Goal: Task Accomplishment & Management: Use online tool/utility

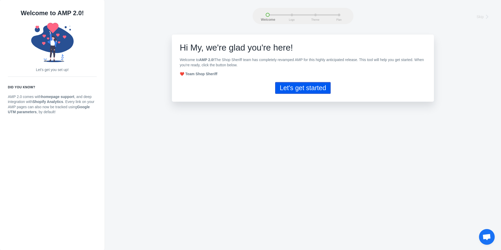
click at [292, 90] on button "Let's get started" at bounding box center [302, 88] width 55 height 12
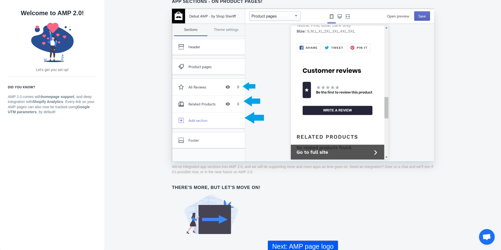
scroll to position [362, 0]
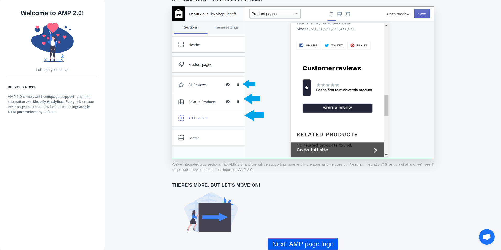
click at [286, 244] on button "Next: AMP page logo" at bounding box center [303, 244] width 70 height 12
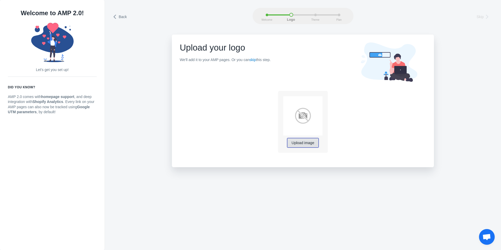
click at [300, 145] on span "Upload image" at bounding box center [303, 143] width 23 height 4
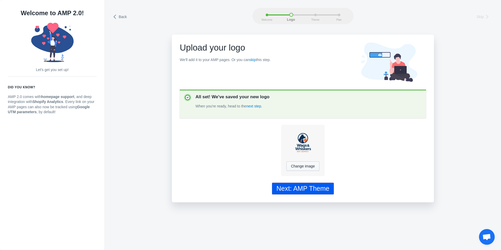
click at [322, 187] on div "Next: AMP Theme" at bounding box center [303, 189] width 53 height 8
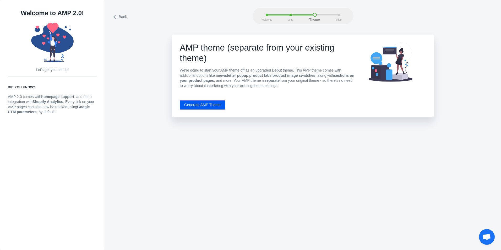
click at [211, 106] on button "Generate AMP Theme" at bounding box center [202, 104] width 45 height 9
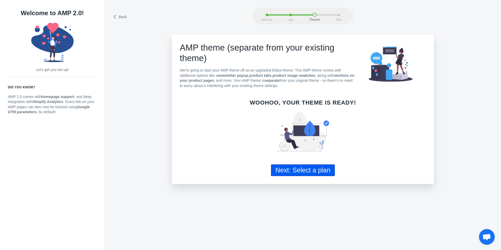
click at [320, 169] on button "Next: Select a plan" at bounding box center [303, 170] width 64 height 12
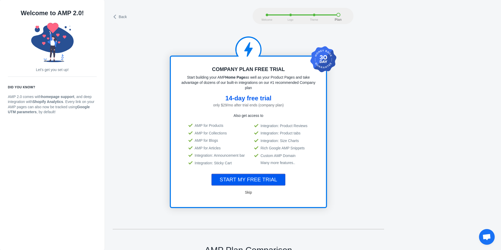
click at [250, 191] on span "Skip" at bounding box center [248, 192] width 7 height 4
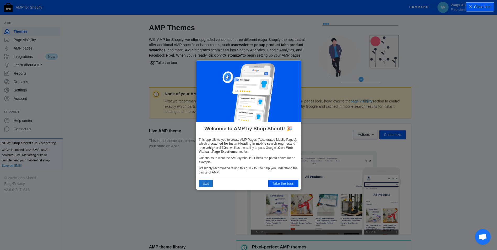
click at [205, 183] on button "Exit" at bounding box center [206, 183] width 14 height 7
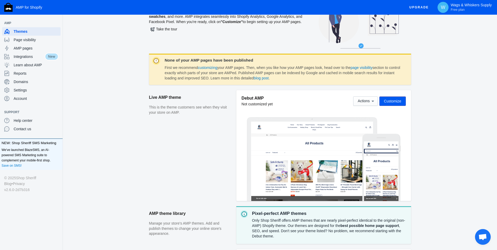
scroll to position [33, 0]
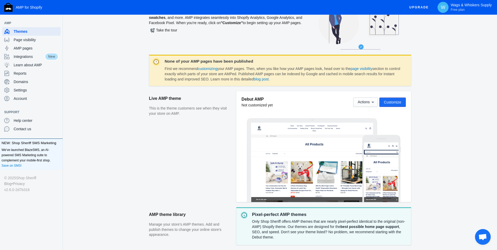
click at [397, 102] on span "Customize" at bounding box center [392, 102] width 17 height 4
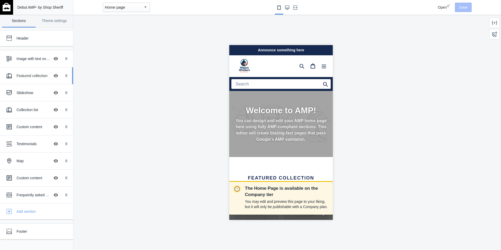
click at [33, 74] on div "Featured collection" at bounding box center [34, 75] width 34 height 5
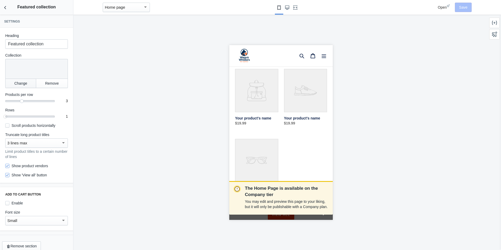
scroll to position [0, 88]
click at [9, 203] on input "Enable" at bounding box center [7, 203] width 4 height 4
checkbox input "true"
click at [7, 7] on icon "Back to sections" at bounding box center [5, 7] width 5 height 5
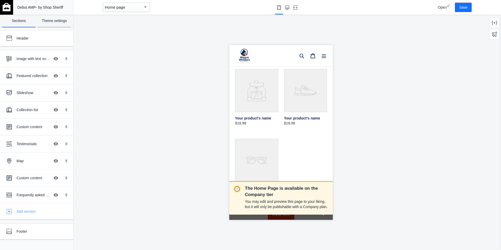
click at [51, 21] on link "Theme settings" at bounding box center [55, 21] width 34 height 13
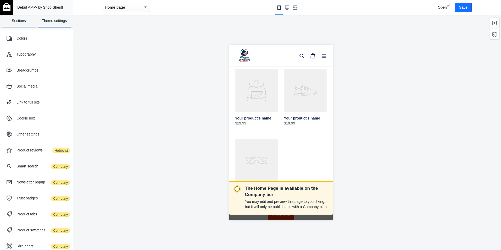
click at [20, 18] on link "Sections" at bounding box center [19, 21] width 34 height 13
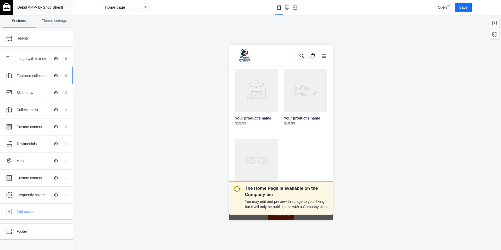
scroll to position [0, 0]
click at [289, 7] on use "Large screen" at bounding box center [287, 8] width 4 height 4
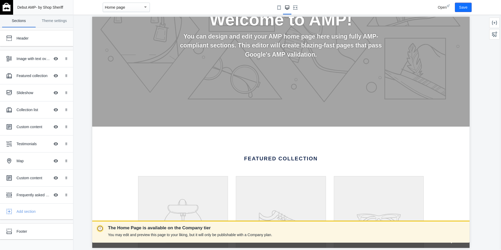
click at [301, 7] on div at bounding box center [287, 7] width 258 height 15
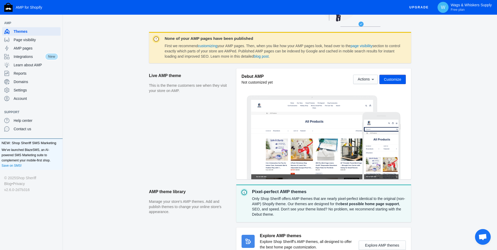
scroll to position [56, 0]
click at [372, 79] on icon at bounding box center [372, 79] width 5 height 5
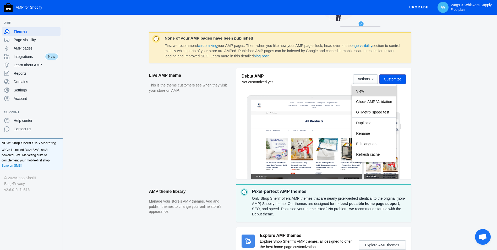
click at [371, 90] on button "View" at bounding box center [374, 91] width 44 height 10
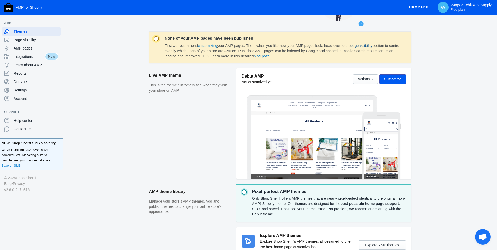
click at [370, 48] on link "page visibility" at bounding box center [362, 46] width 22 height 4
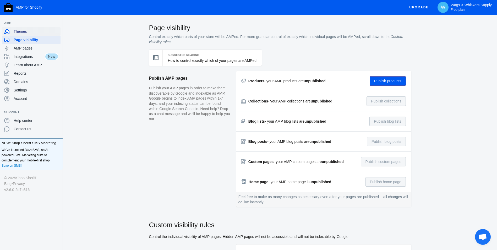
click at [26, 32] on span "Themes" at bounding box center [36, 31] width 45 height 5
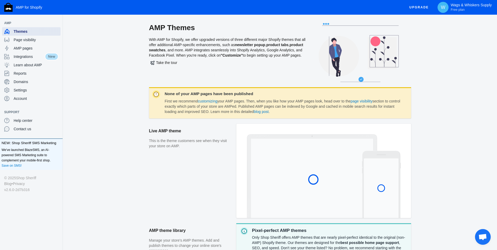
click at [26, 32] on span "Themes" at bounding box center [36, 31] width 45 height 5
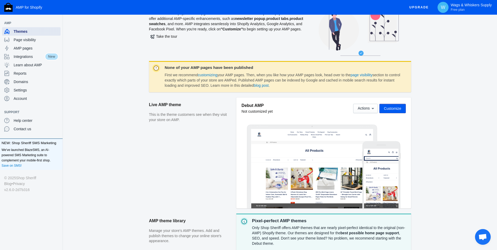
scroll to position [28, 0]
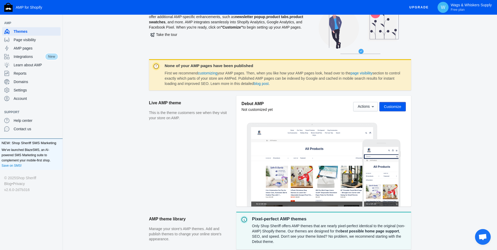
click at [400, 105] on span "Customize" at bounding box center [392, 107] width 17 height 4
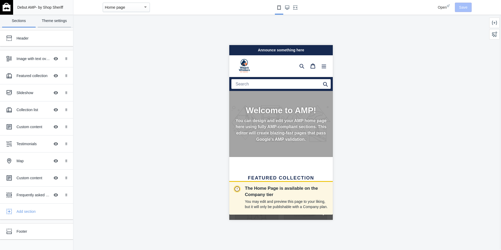
click at [52, 23] on link "Theme settings" at bounding box center [55, 21] width 34 height 13
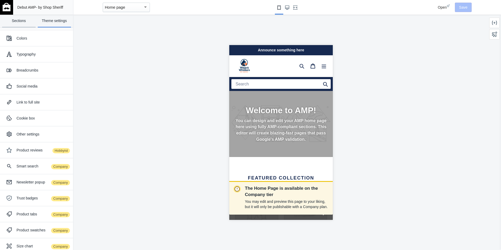
click at [24, 21] on link "Sections" at bounding box center [19, 21] width 34 height 13
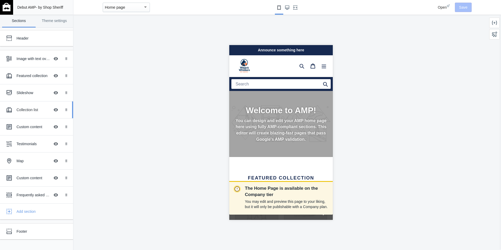
click at [24, 111] on div "Collection list" at bounding box center [34, 109] width 34 height 5
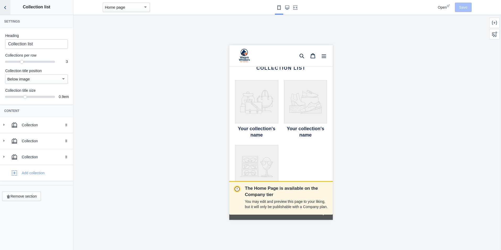
click at [6, 7] on icon "Back to sections" at bounding box center [5, 7] width 5 height 5
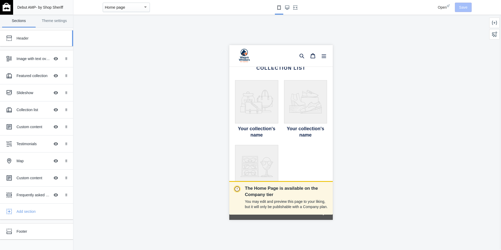
click at [34, 42] on div "Header" at bounding box center [33, 38] width 58 height 10
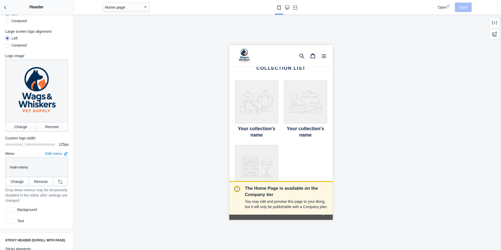
scroll to position [28, 0]
click at [5, 9] on icon "Back to sections" at bounding box center [5, 7] width 5 height 5
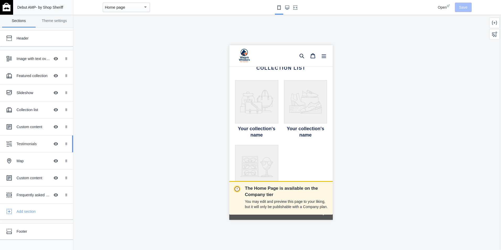
click at [20, 141] on div "Testimonials Hide Image with text overlay" at bounding box center [33, 144] width 58 height 12
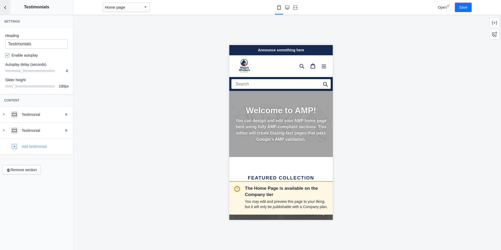
click at [5, 10] on button "Back to sections" at bounding box center [5, 7] width 10 height 15
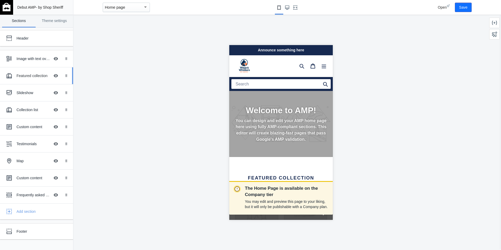
click at [33, 74] on div "Featured collection" at bounding box center [34, 75] width 34 height 5
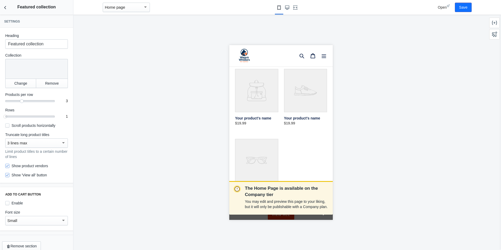
scroll to position [6, 0]
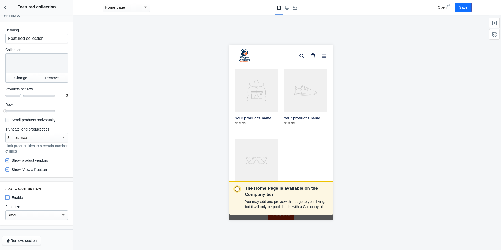
click at [8, 198] on input "Enable" at bounding box center [7, 198] width 4 height 4
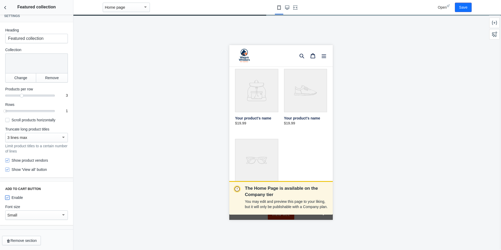
click at [8, 198] on input "Enable" at bounding box center [7, 198] width 4 height 4
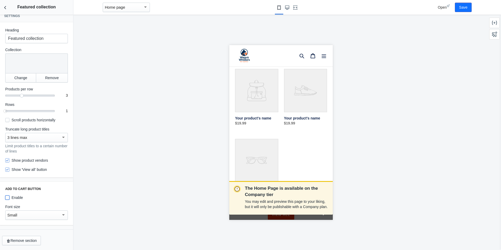
click at [8, 198] on input "Enable" at bounding box center [7, 198] width 4 height 4
checkbox input "true"
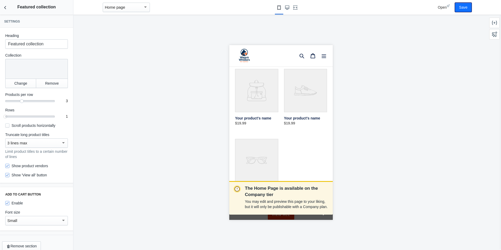
drag, startPoint x: 460, startPoint y: 10, endPoint x: 433, endPoint y: 10, distance: 27.3
click at [460, 10] on button "Save" at bounding box center [463, 7] width 17 height 9
click at [6, 8] on icon "Back to sections" at bounding box center [5, 7] width 5 height 5
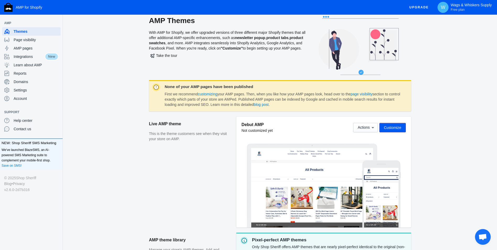
scroll to position [14, 0]
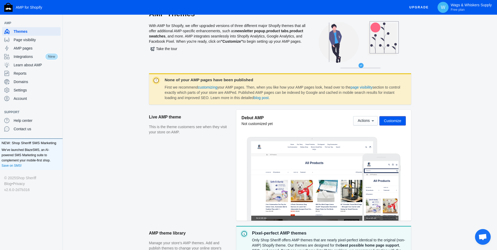
click at [379, 201] on div at bounding box center [381, 191] width 35 height 60
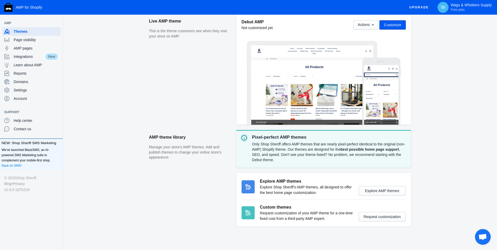
scroll to position [116, 0]
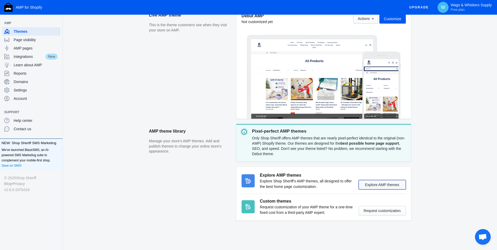
click at [374, 188] on button "Explore AMP themes" at bounding box center [382, 184] width 47 height 9
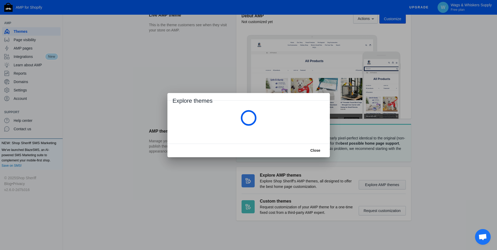
scroll to position [0, 0]
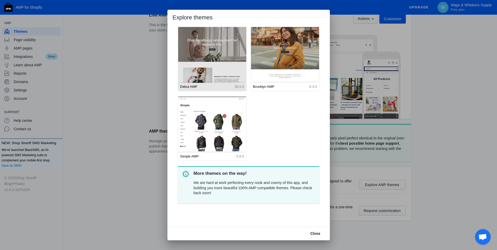
click at [231, 80] on img at bounding box center [212, 70] width 75 height 94
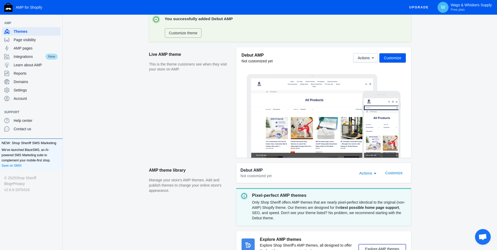
scroll to position [94, 0]
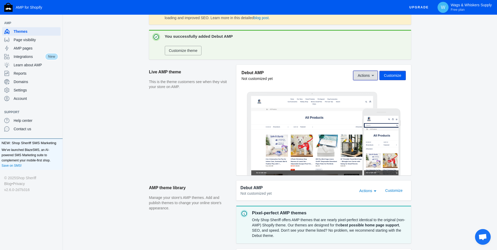
click at [376, 77] on button "Actions" at bounding box center [365, 75] width 25 height 9
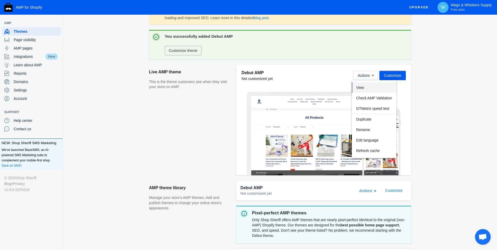
click at [371, 87] on button "View" at bounding box center [374, 87] width 44 height 10
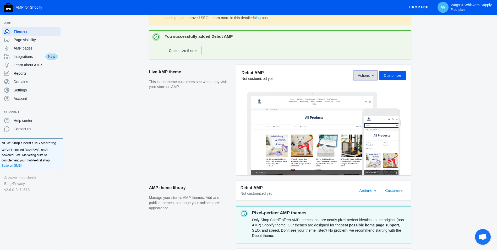
click at [372, 79] on button "Actions" at bounding box center [365, 75] width 25 height 9
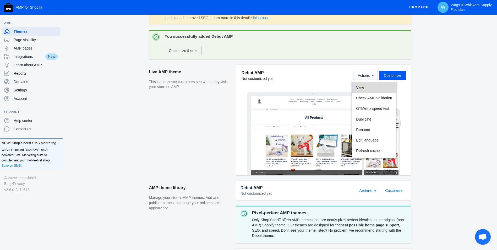
click at [362, 87] on span "View" at bounding box center [360, 87] width 8 height 4
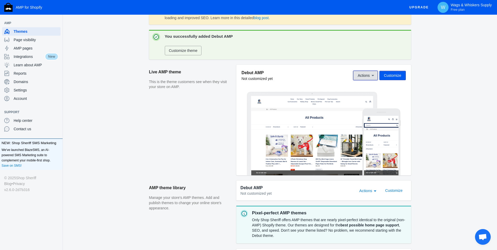
click at [373, 75] on icon at bounding box center [372, 75] width 5 height 5
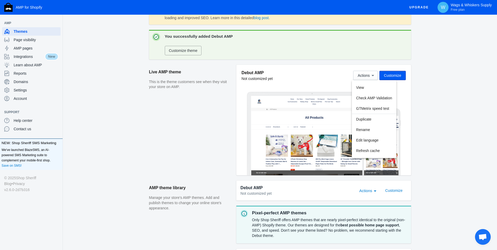
click at [421, 112] on div at bounding box center [248, 125] width 497 height 250
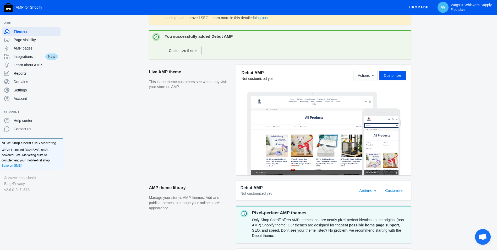
click at [376, 190] on div "Actions" at bounding box center [375, 190] width 5 height 6
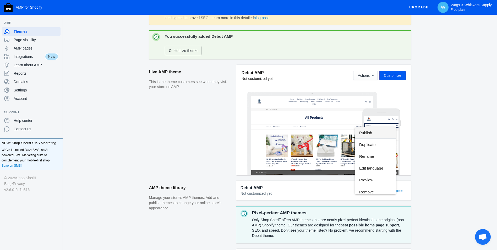
click at [410, 129] on div at bounding box center [248, 125] width 497 height 250
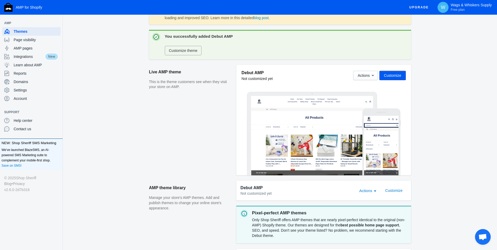
click at [410, 129] on div "Debut AMP Not customized yet Actions Customize" at bounding box center [323, 120] width 175 height 111
drag, startPoint x: 410, startPoint y: 129, endPoint x: 427, endPoint y: 70, distance: 61.2
click at [427, 70] on div "AMP Themes With AMP for Shopify, we offer upgraded versions of three different …" at bounding box center [280, 130] width 434 height 403
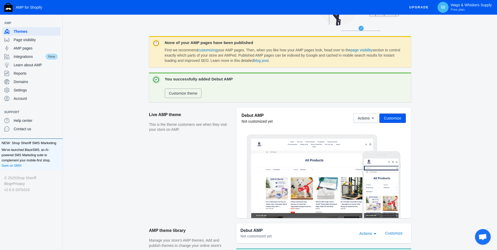
scroll to position [51, 0]
click at [362, 50] on link "page visibility" at bounding box center [362, 50] width 22 height 4
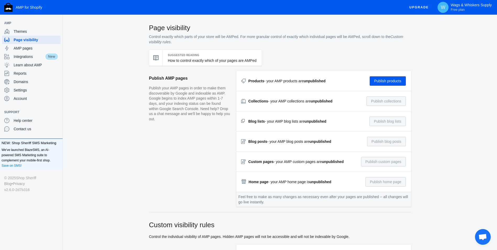
click at [381, 81] on button "Publish products" at bounding box center [388, 80] width 36 height 9
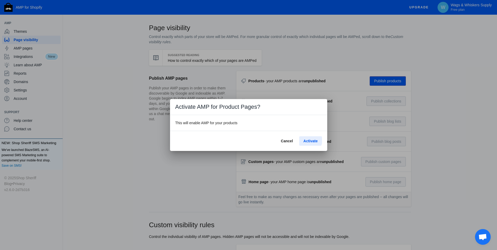
click at [309, 140] on span "Activate" at bounding box center [311, 141] width 14 height 4
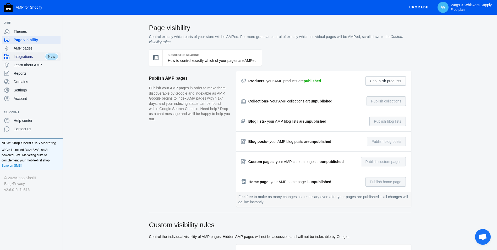
click at [34, 57] on span "Integrations" at bounding box center [29, 56] width 31 height 5
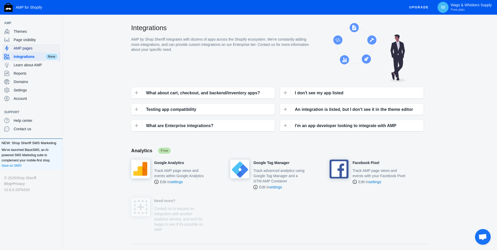
click at [27, 47] on span "AMP pages" at bounding box center [36, 48] width 45 height 5
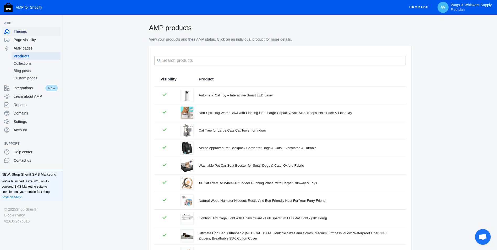
click at [21, 32] on span "Themes" at bounding box center [36, 31] width 45 height 5
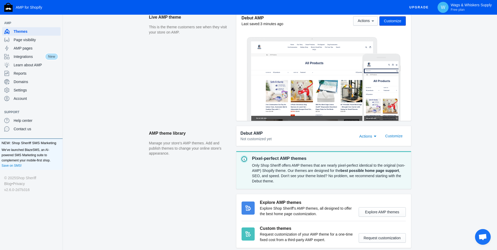
scroll to position [88, 0]
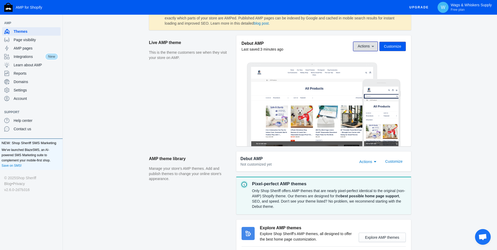
click at [373, 44] on icon at bounding box center [372, 46] width 5 height 5
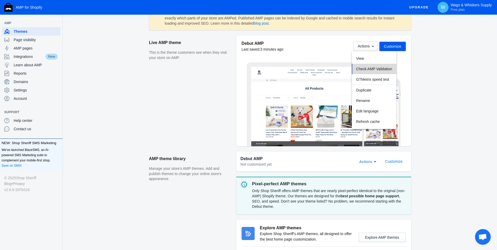
click at [378, 67] on span "Check AMP Validation" at bounding box center [374, 69] width 36 height 4
